Goal: Transaction & Acquisition: Purchase product/service

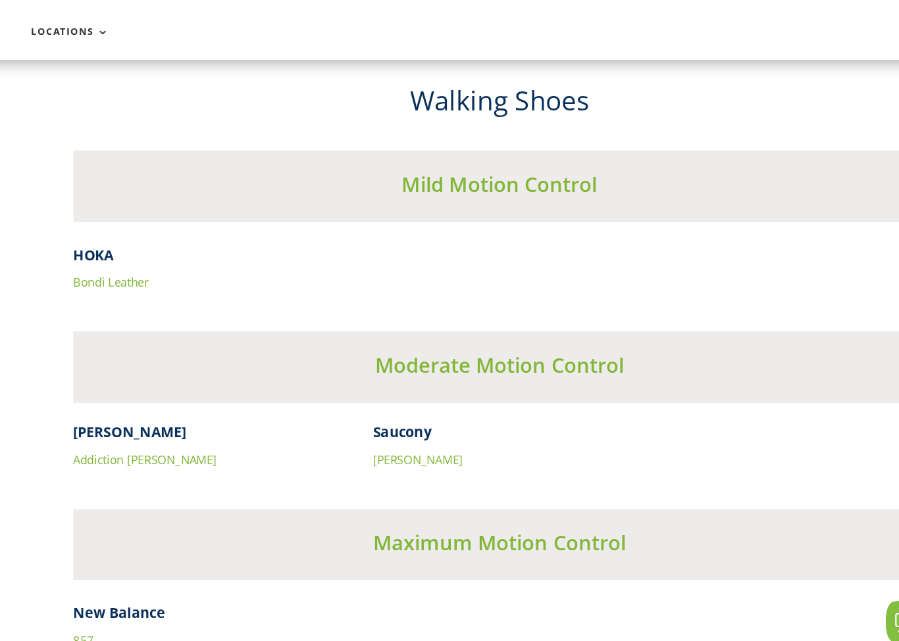
scroll to position [3935, 0]
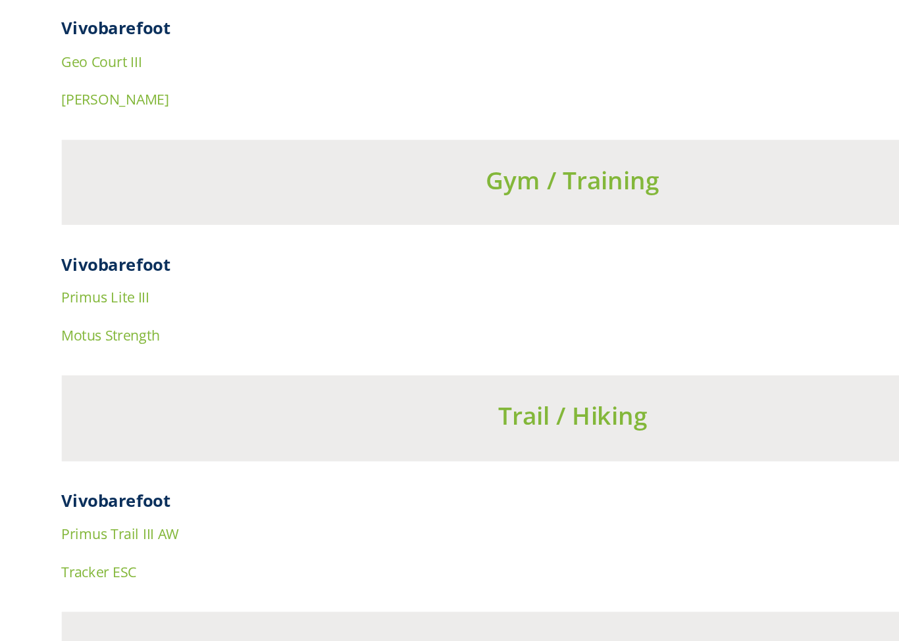
click at [543, 443] on div "Trail / Hiking" at bounding box center [449, 473] width 719 height 60
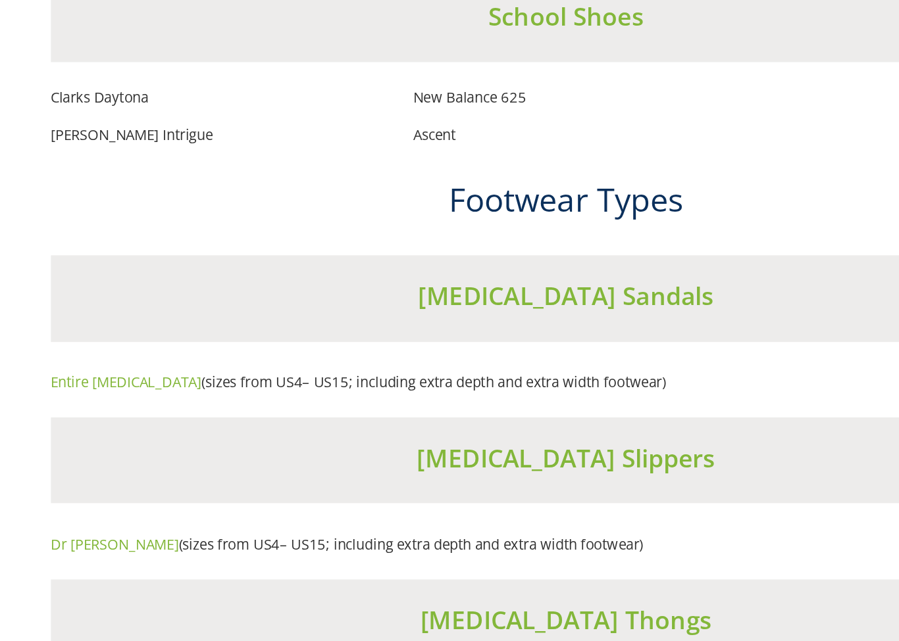
scroll to position [7738, 0]
click at [90, 441] on link "Entire Podiatry" at bounding box center [142, 447] width 105 height 13
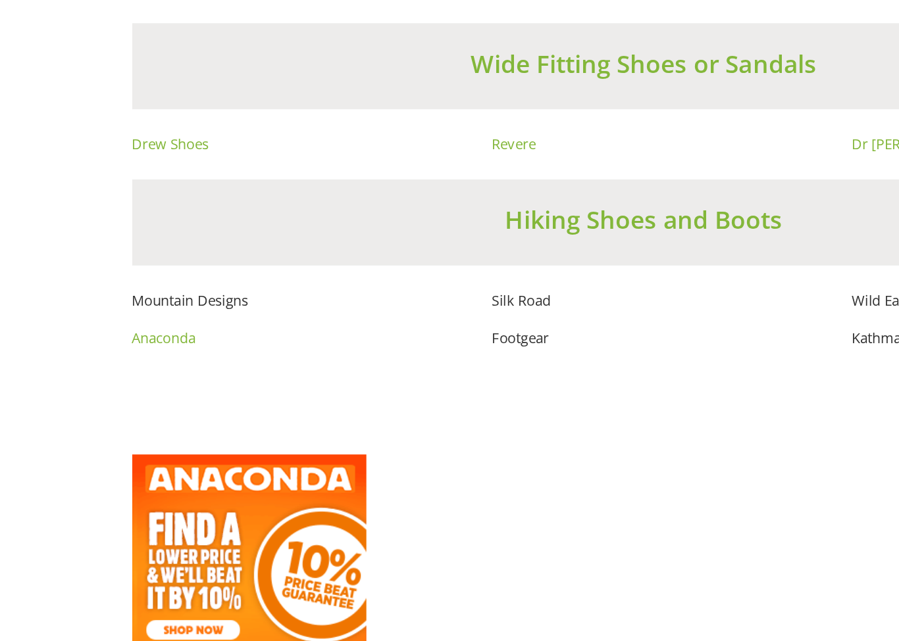
scroll to position [8662, 0]
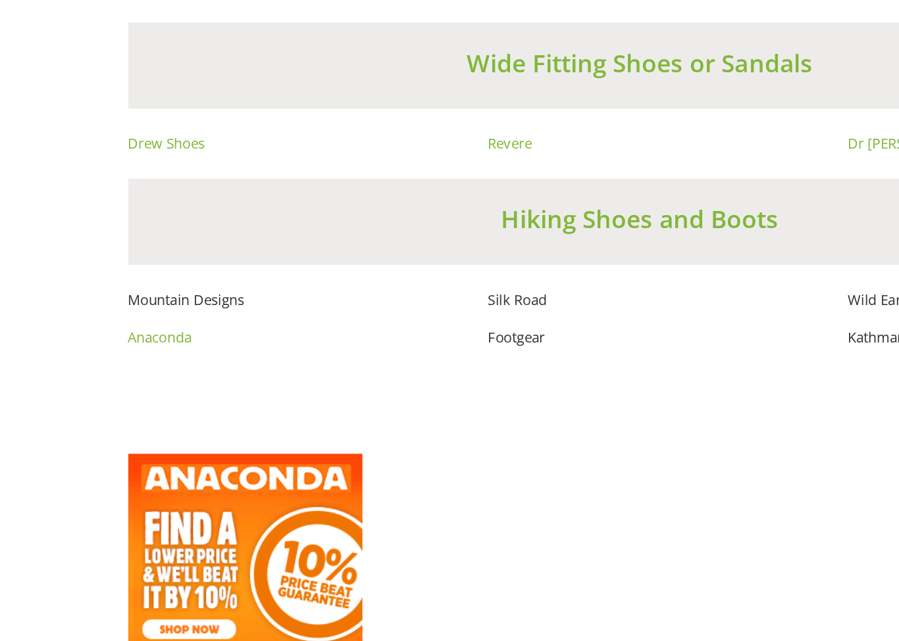
click at [99, 409] on link "Anaconda" at bounding box center [112, 415] width 45 height 13
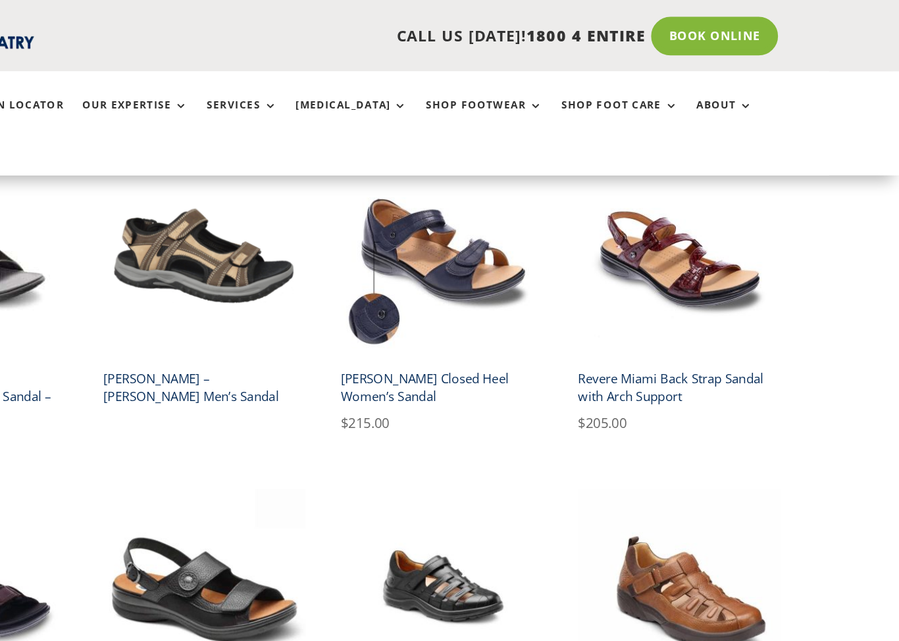
scroll to position [337, 0]
click at [649, 210] on div "**********" at bounding box center [449, 439] width 899 height 796
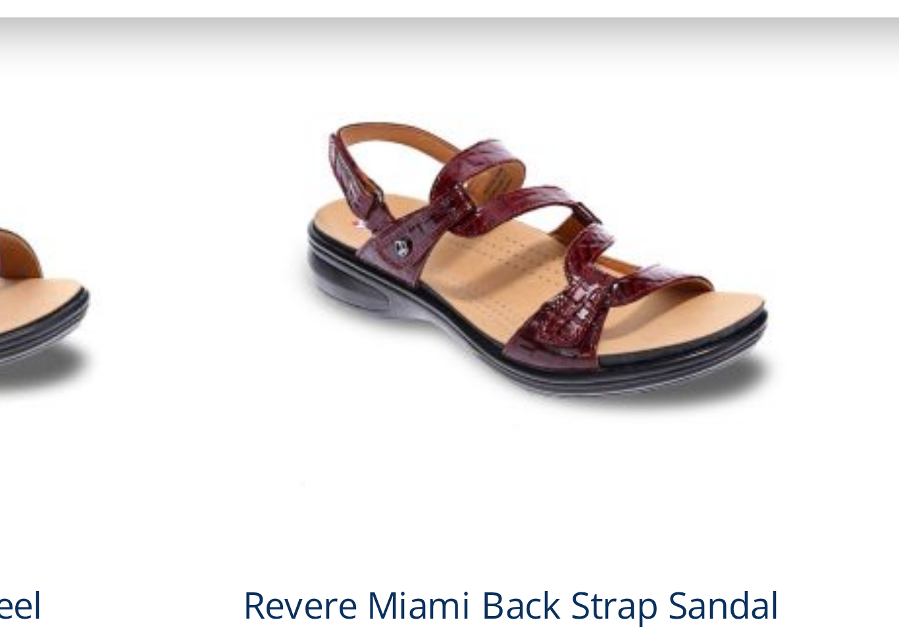
click at [647, 121] on img at bounding box center [726, 200] width 159 height 159
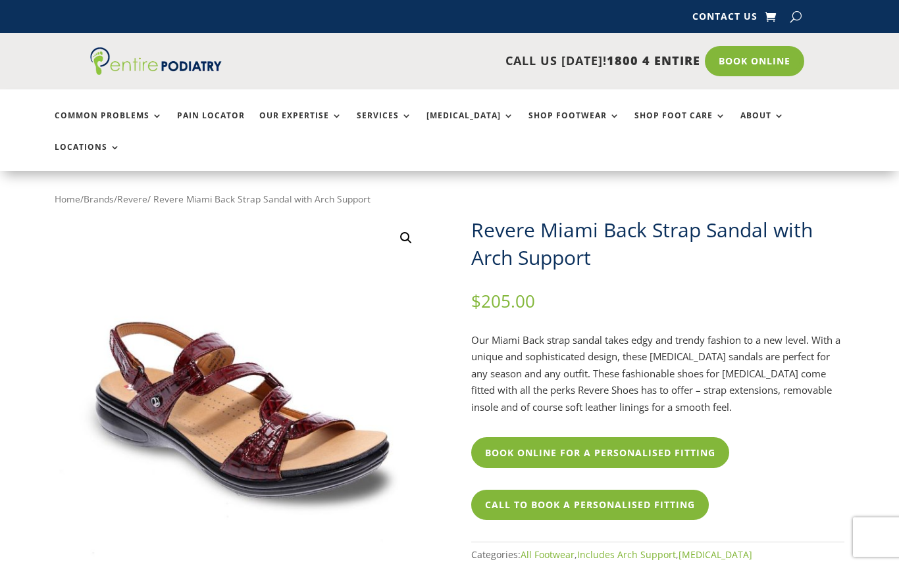
click at [566, 289] on div "Revere Miami Back Strap Sandal with Arch Support $ 205.00 Our Miami Back strap …" at bounding box center [657, 406] width 373 height 380
